Goal: Information Seeking & Learning: Learn about a topic

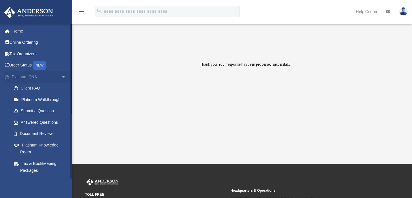
click at [61, 76] on span "arrow_drop_down" at bounding box center [67, 77] width 12 height 12
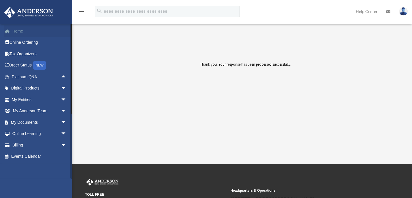
click at [20, 32] on link "Home" at bounding box center [39, 31] width 71 height 12
click at [18, 31] on link "Home" at bounding box center [39, 31] width 71 height 12
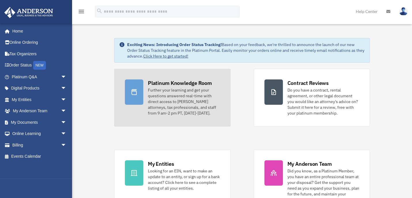
click at [173, 87] on div "Further your learning and get your questions answered real-time with direct acc…" at bounding box center [184, 101] width 72 height 29
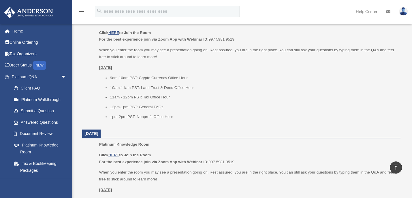
scroll to position [238, 0]
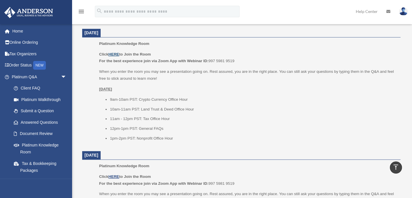
click at [115, 54] on u "HERE" at bounding box center [113, 54] width 11 height 4
